Goal: Task Accomplishment & Management: Manage account settings

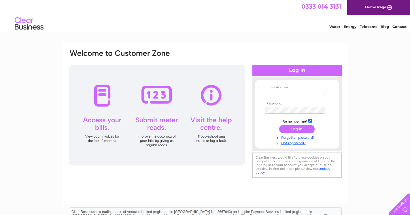
click at [290, 138] on link "Forgotten password?" at bounding box center [297, 136] width 65 height 5
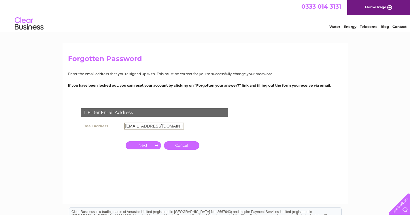
type input "[EMAIL_ADDRESS][DOMAIN_NAME]"
click at [179, 145] on link "Cancel" at bounding box center [181, 145] width 35 height 8
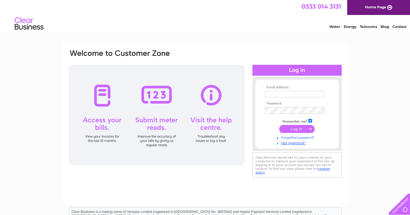
click at [290, 138] on link "Forgotten password?" at bounding box center [297, 136] width 65 height 5
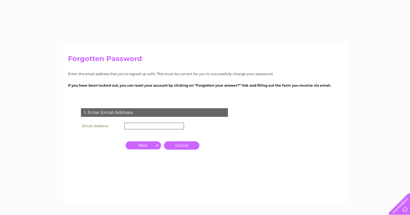
click at [141, 127] on input "text" at bounding box center [154, 126] width 60 height 7
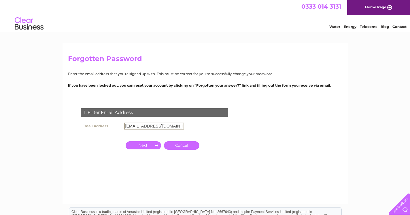
type input "gabrielfishbar@gmail.com"
click at [140, 145] on input "button" at bounding box center [142, 145] width 35 height 8
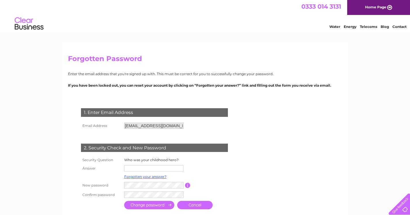
click at [138, 168] on input "text" at bounding box center [153, 168] width 59 height 6
type input "father"
click at [155, 206] on input "submit" at bounding box center [149, 205] width 50 height 8
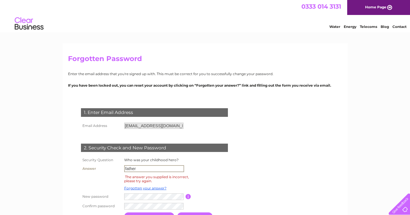
drag, startPoint x: 140, startPoint y: 171, endPoint x: 77, endPoint y: 170, distance: 62.7
click at [124, 170] on input "father" at bounding box center [154, 168] width 60 height 7
click at [77, 170] on div "1. Enter Email Address Email Address gabrielfishbar@gmail.com Cancel" at bounding box center [155, 162] width 175 height 120
drag, startPoint x: 140, startPoint y: 170, endPoint x: 119, endPoint y: 170, distance: 21.3
click at [124, 170] on input "father" at bounding box center [154, 168] width 60 height 7
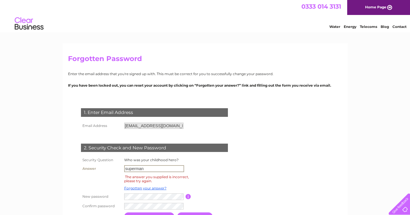
type input "superman"
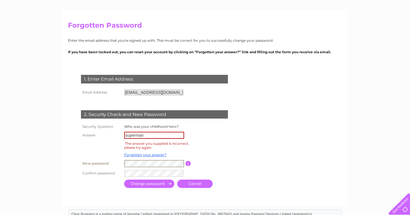
scroll to position [49, 0]
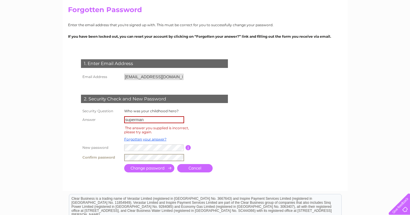
click at [170, 170] on input "submit" at bounding box center [149, 168] width 50 height 8
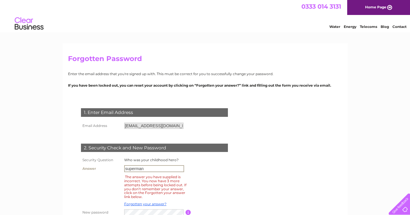
drag, startPoint x: 146, startPoint y: 168, endPoint x: 73, endPoint y: 153, distance: 74.5
click at [124, 165] on input "superman" at bounding box center [154, 168] width 60 height 7
click at [92, 208] on th at bounding box center [100, 203] width 43 height 7
